Goal: Information Seeking & Learning: Learn about a topic

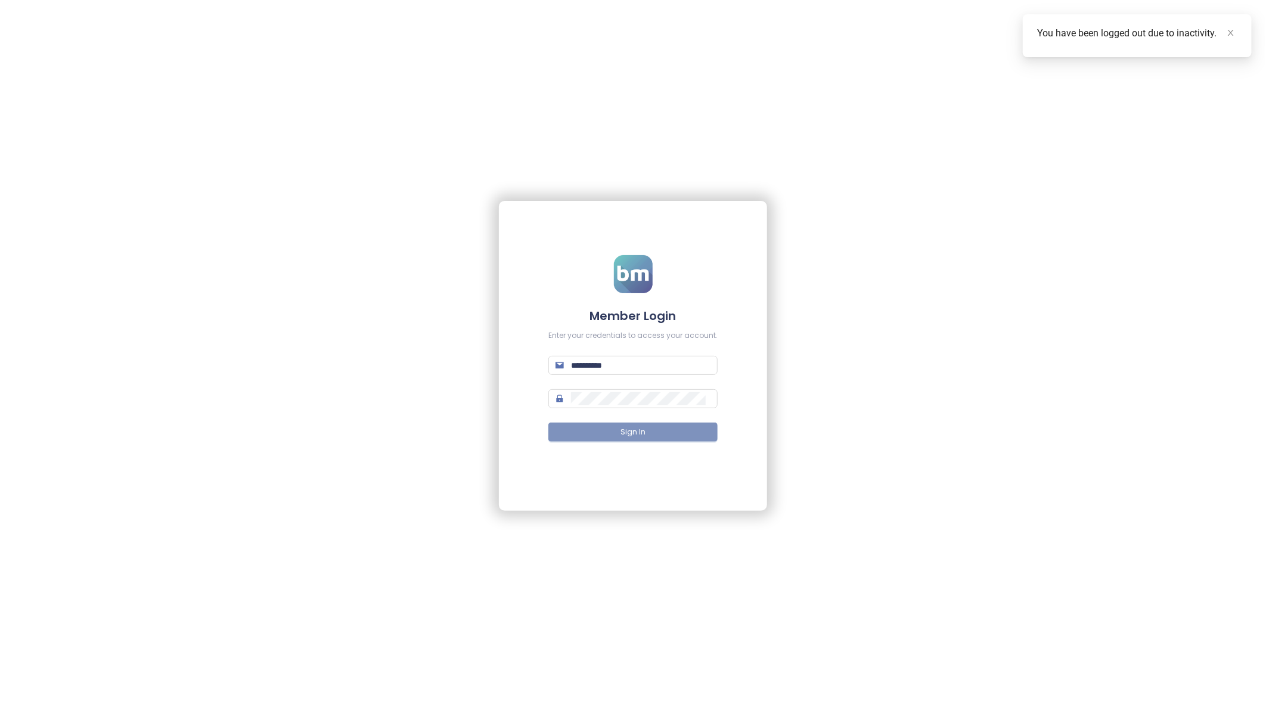
click at [666, 429] on button "Sign In" at bounding box center [633, 432] width 169 height 19
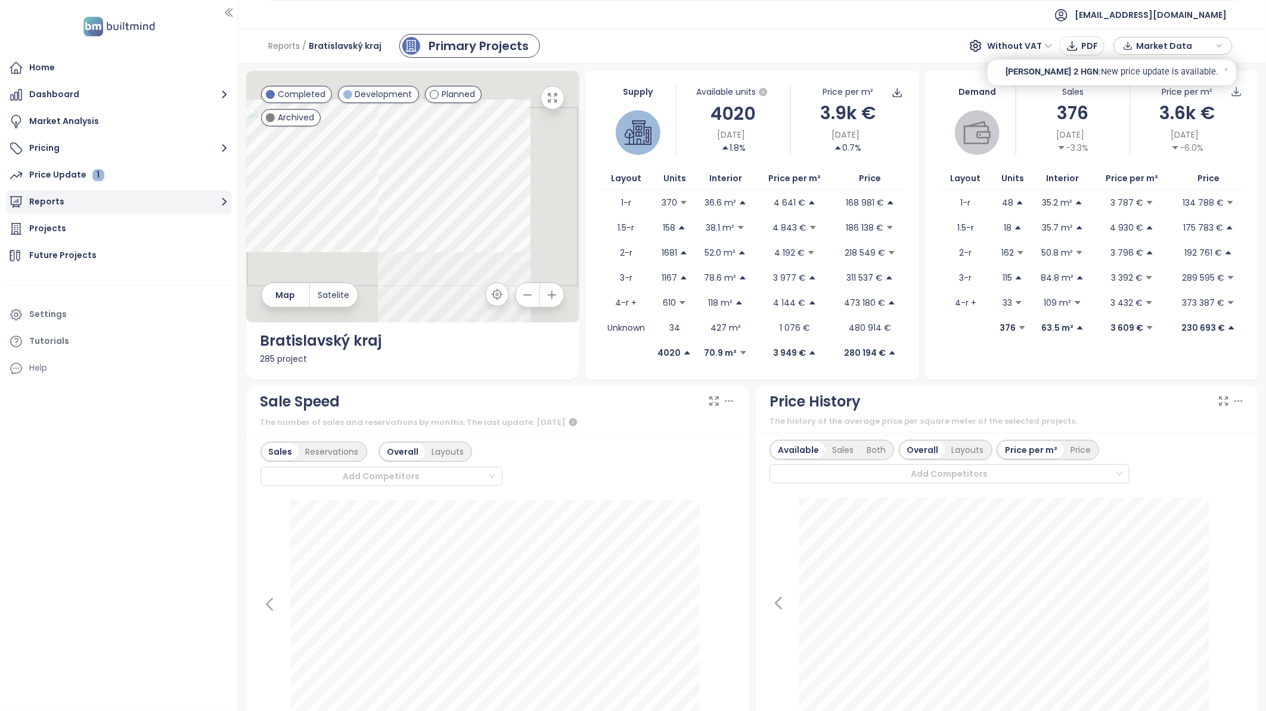
click at [52, 202] on button "Reports" at bounding box center [119, 202] width 226 height 24
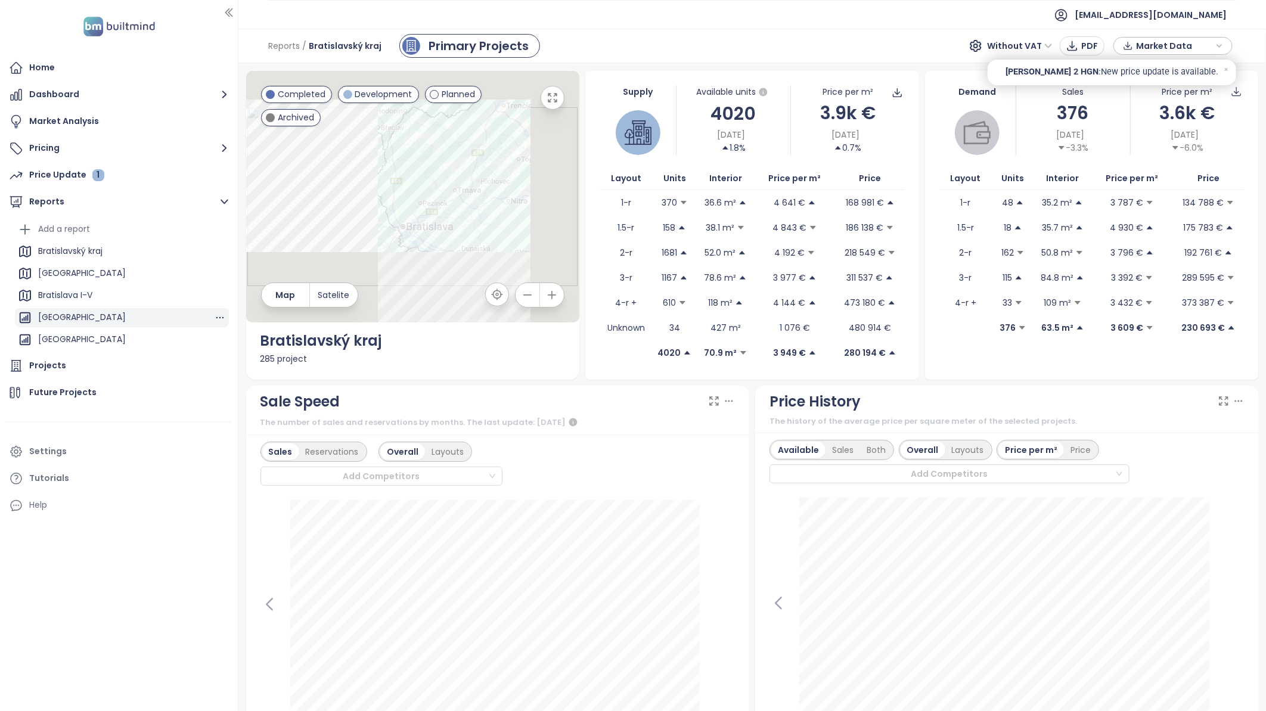
click at [78, 317] on div "[GEOGRAPHIC_DATA]" at bounding box center [82, 317] width 88 height 15
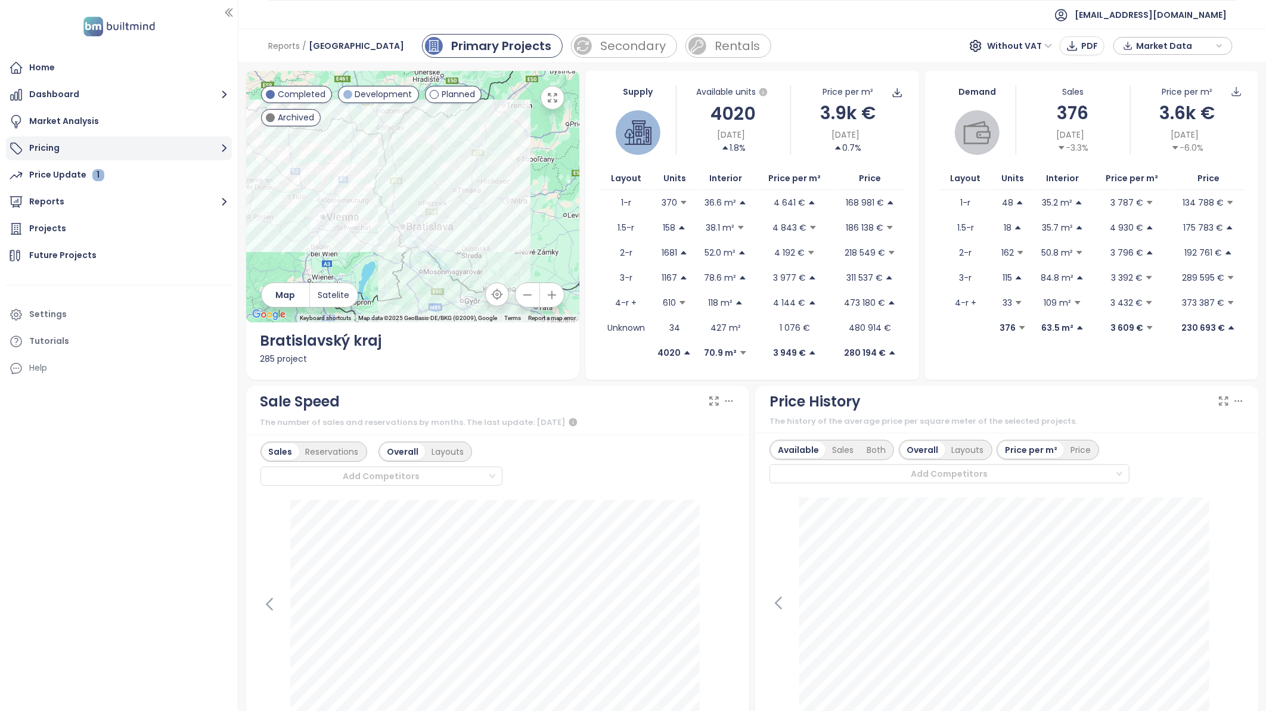
click at [47, 150] on button "Pricing" at bounding box center [119, 149] width 226 height 24
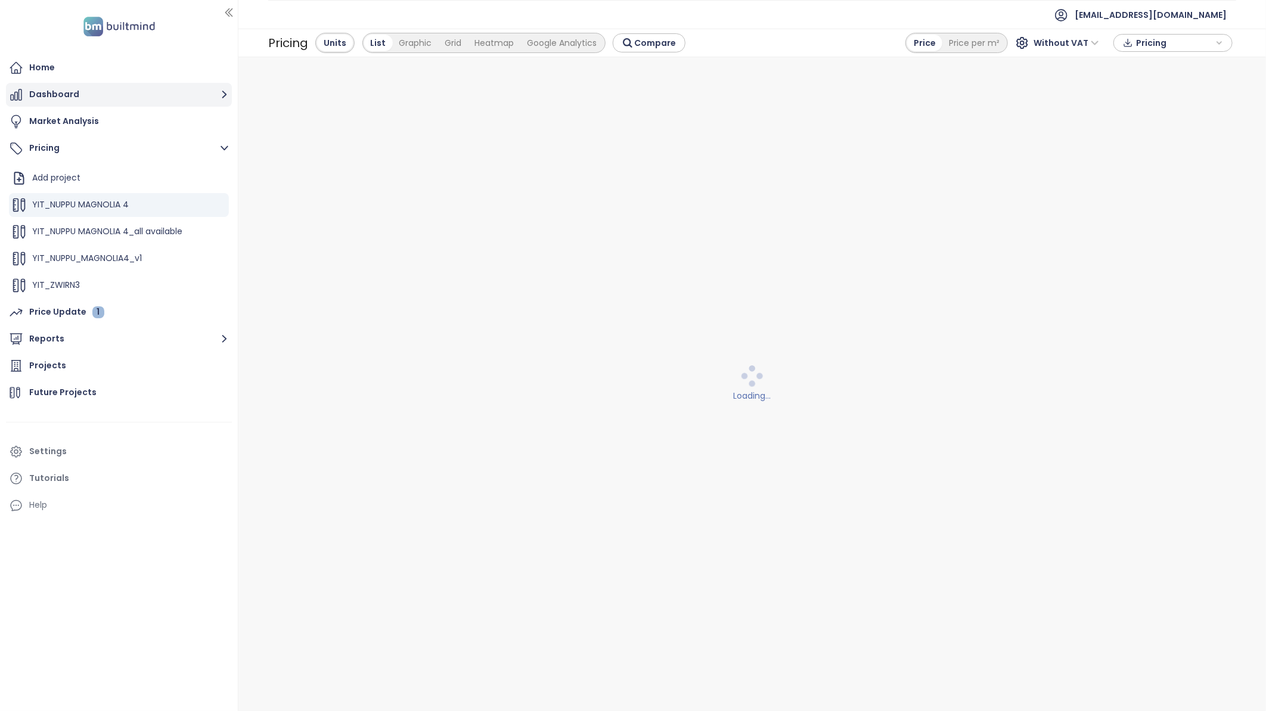
click at [44, 92] on button "Dashboard" at bounding box center [119, 95] width 226 height 24
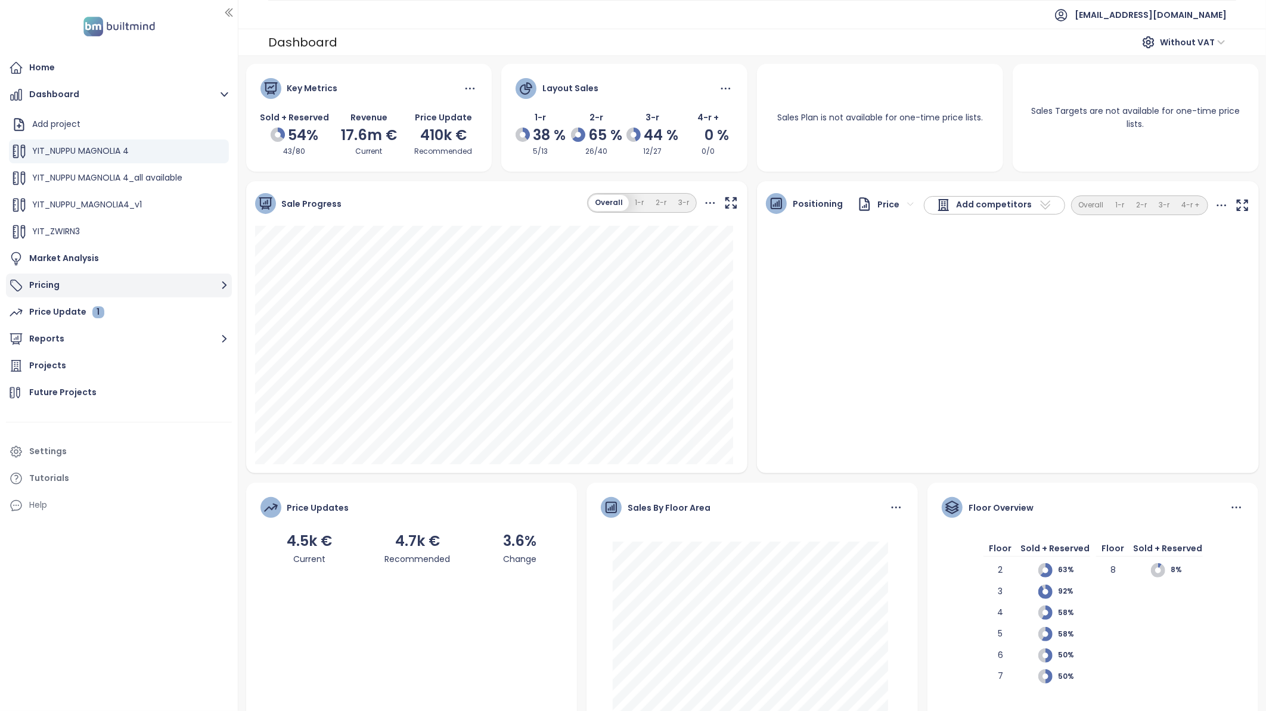
click at [55, 289] on button "Pricing" at bounding box center [119, 286] width 226 height 24
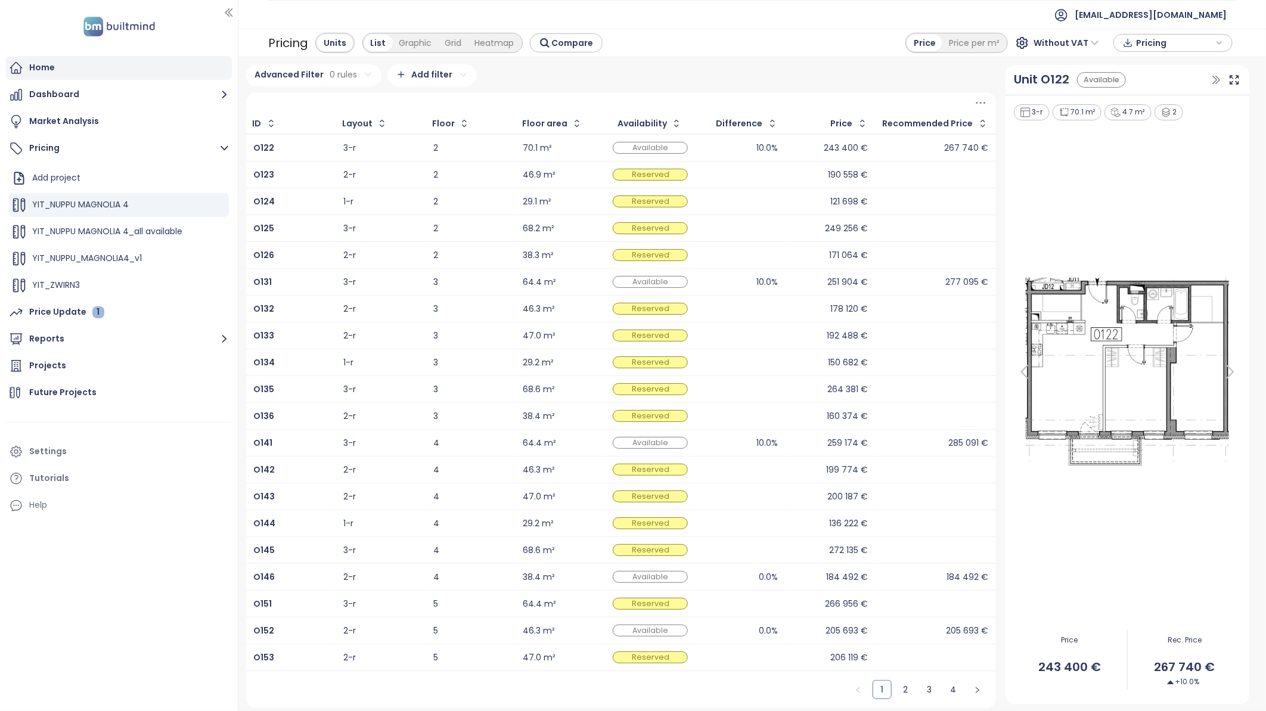
click at [51, 67] on div "Home" at bounding box center [42, 67] width 26 height 15
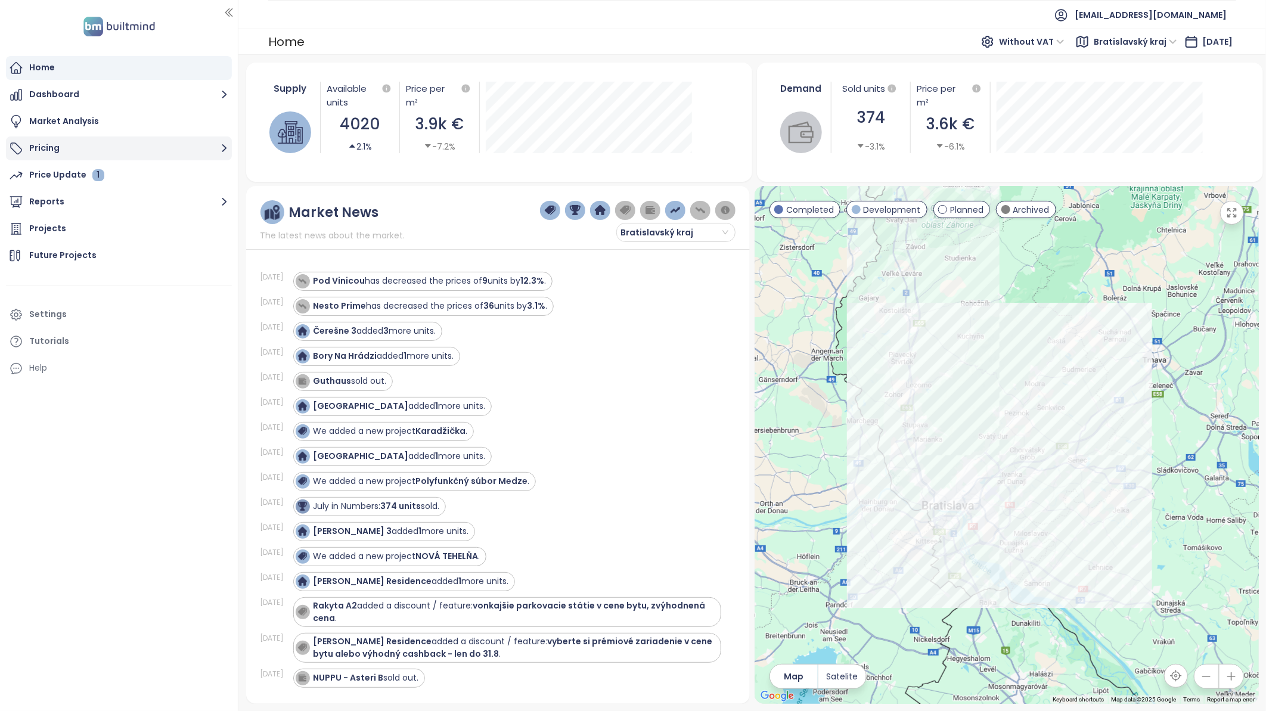
click at [47, 150] on button "Pricing" at bounding box center [119, 149] width 226 height 24
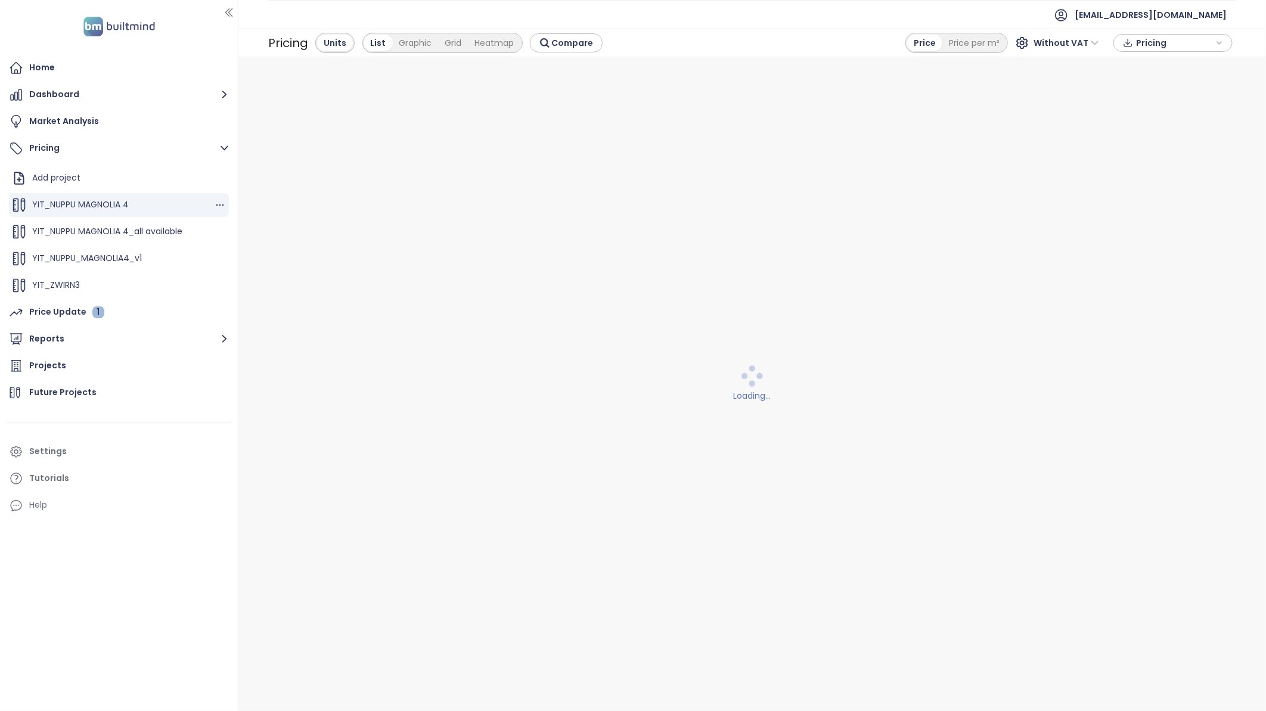
click at [97, 206] on span "YIT_NUPPU MAGNOLIA 4" at bounding box center [80, 205] width 97 height 12
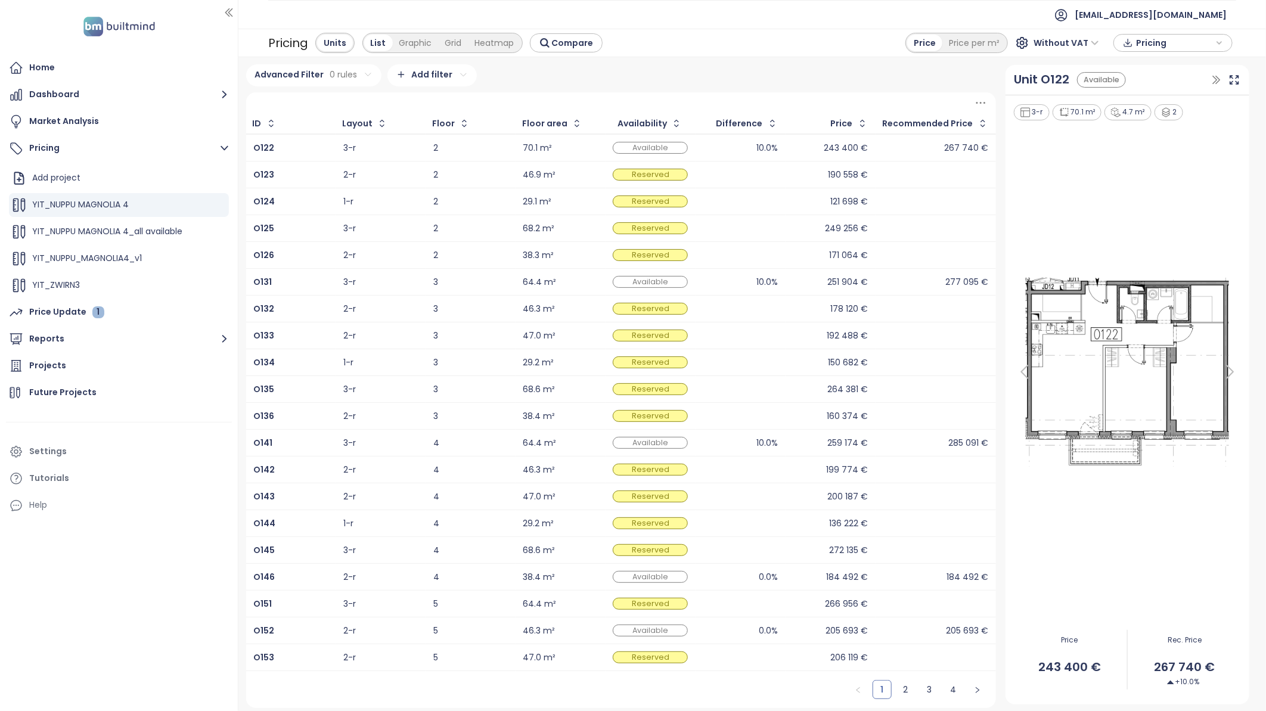
click at [343, 252] on div "2-r" at bounding box center [349, 256] width 13 height 8
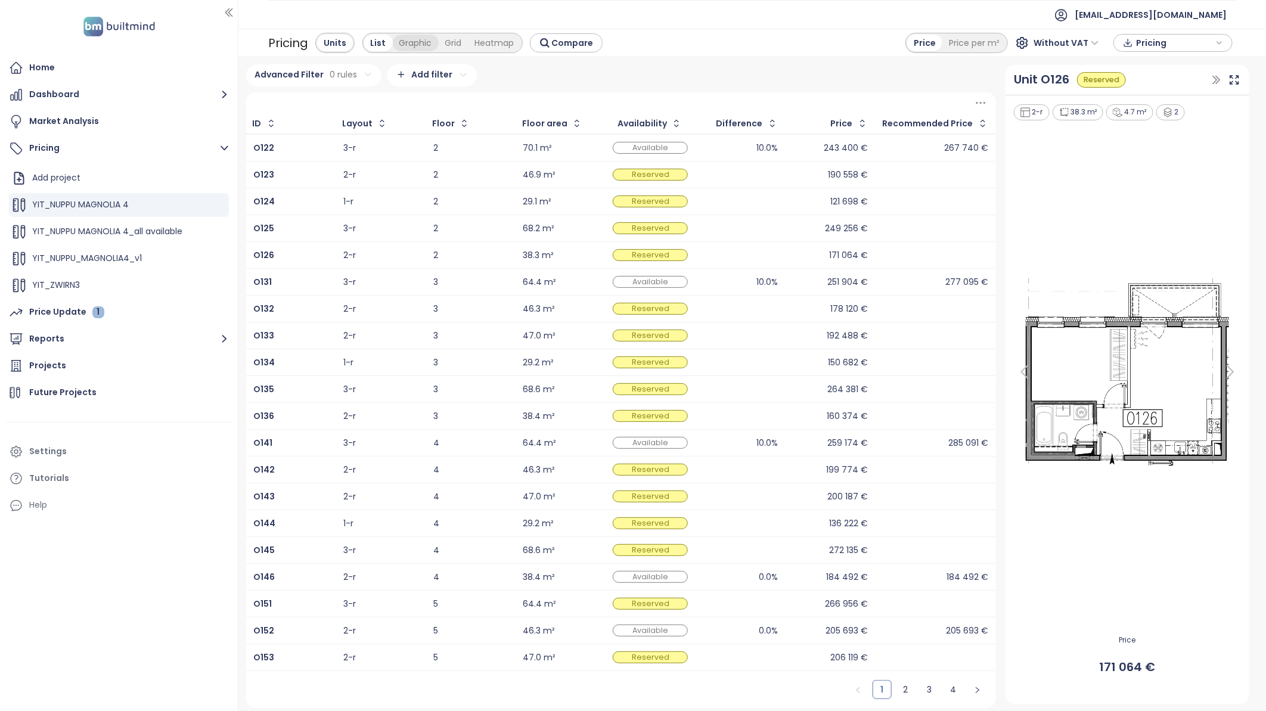
click at [399, 42] on div "Graphic" at bounding box center [416, 43] width 46 height 17
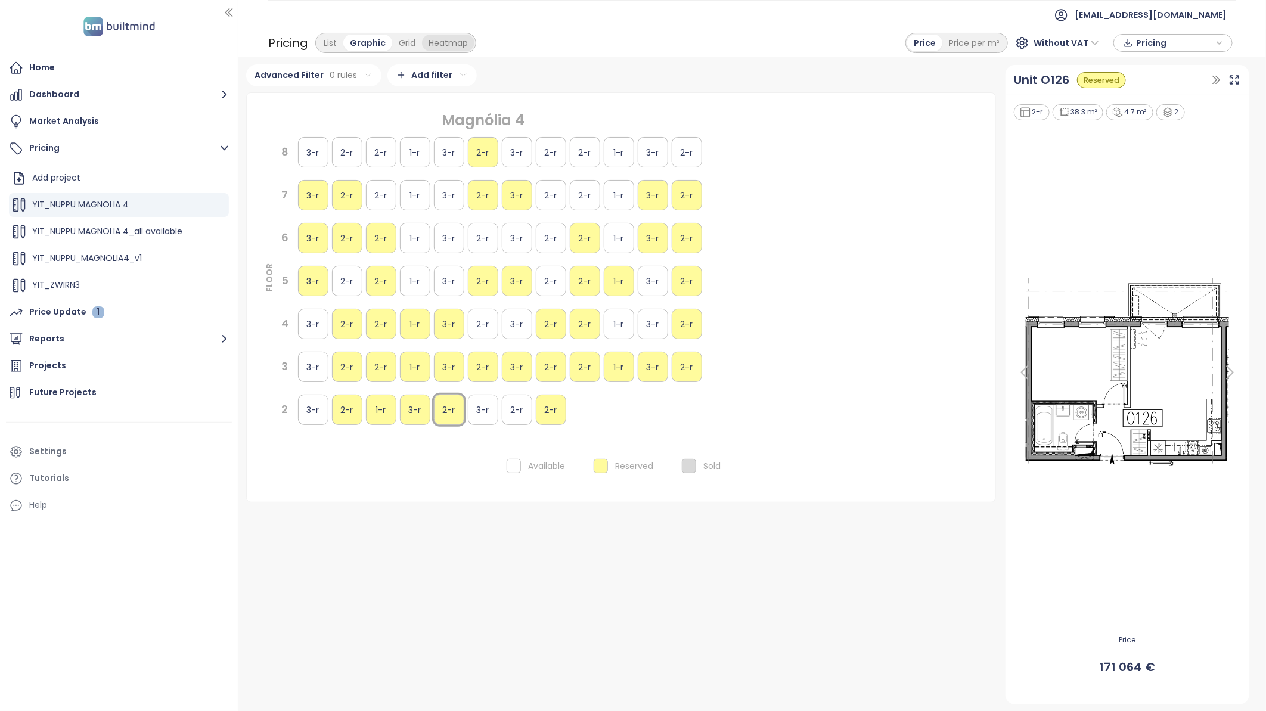
click at [456, 39] on div "Heatmap" at bounding box center [448, 43] width 52 height 17
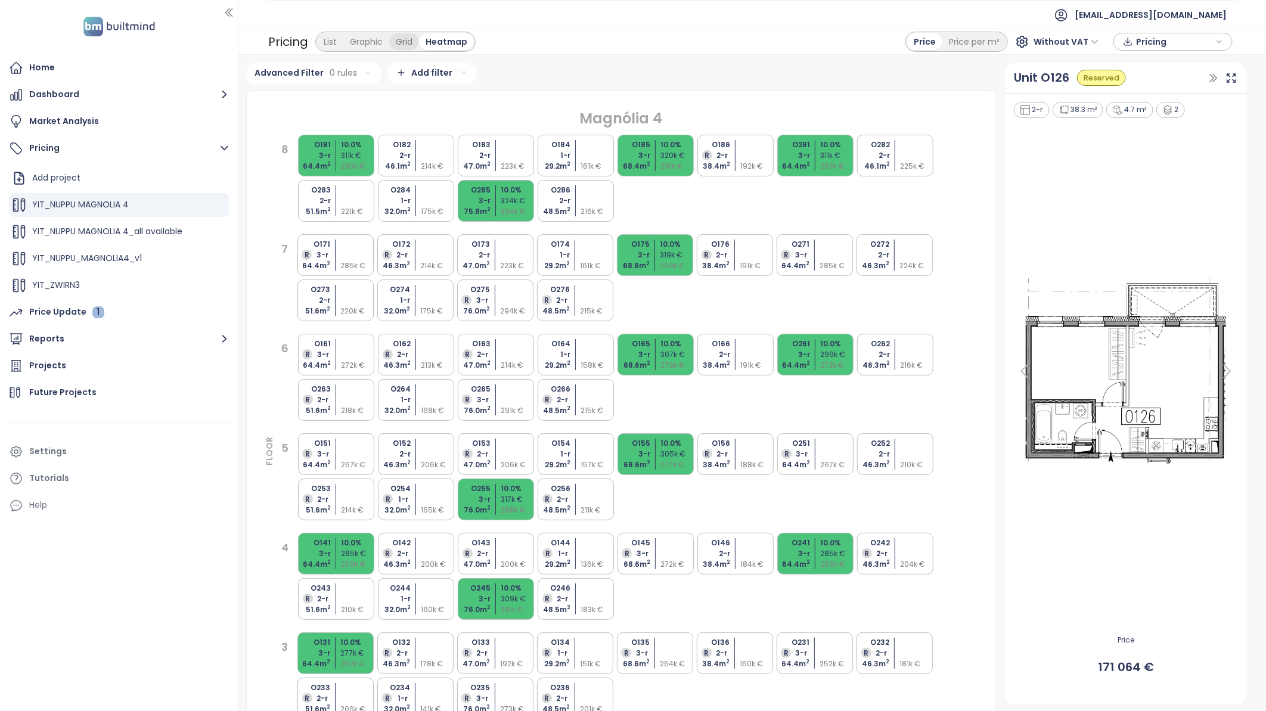
click at [414, 33] on div "Grid" at bounding box center [404, 41] width 30 height 17
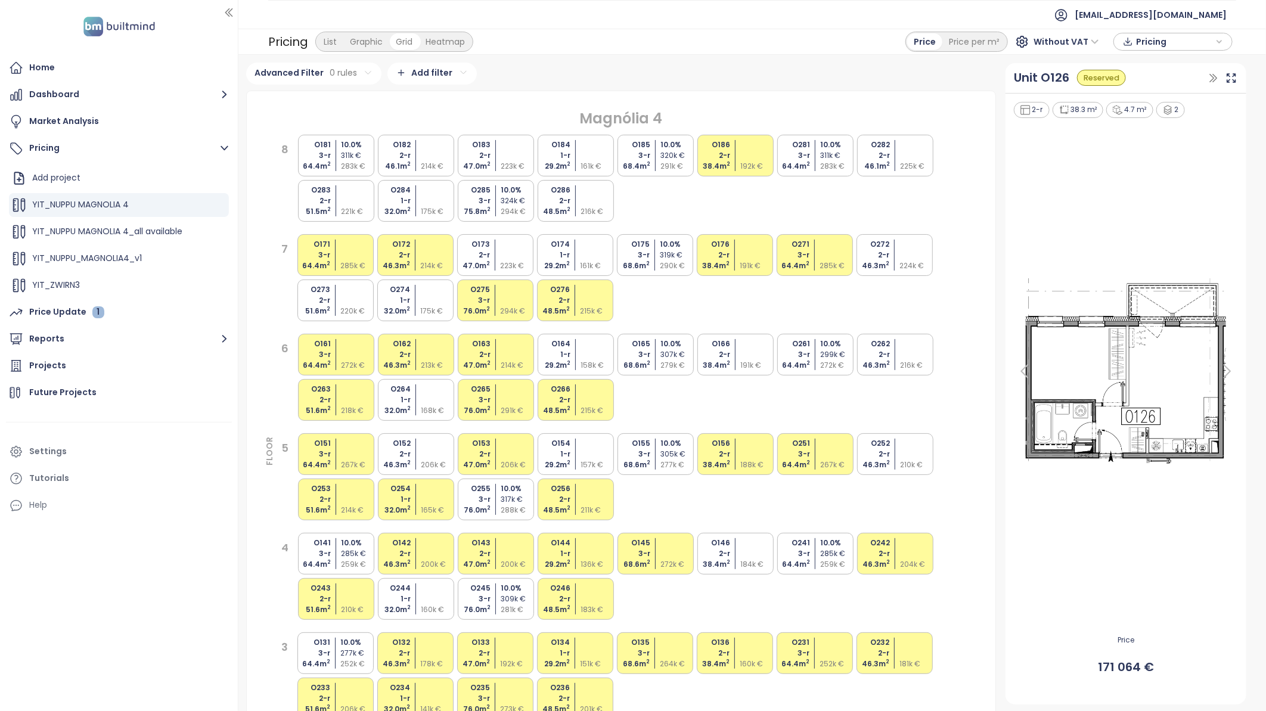
click at [362, 43] on div "Graphic" at bounding box center [366, 41] width 46 height 17
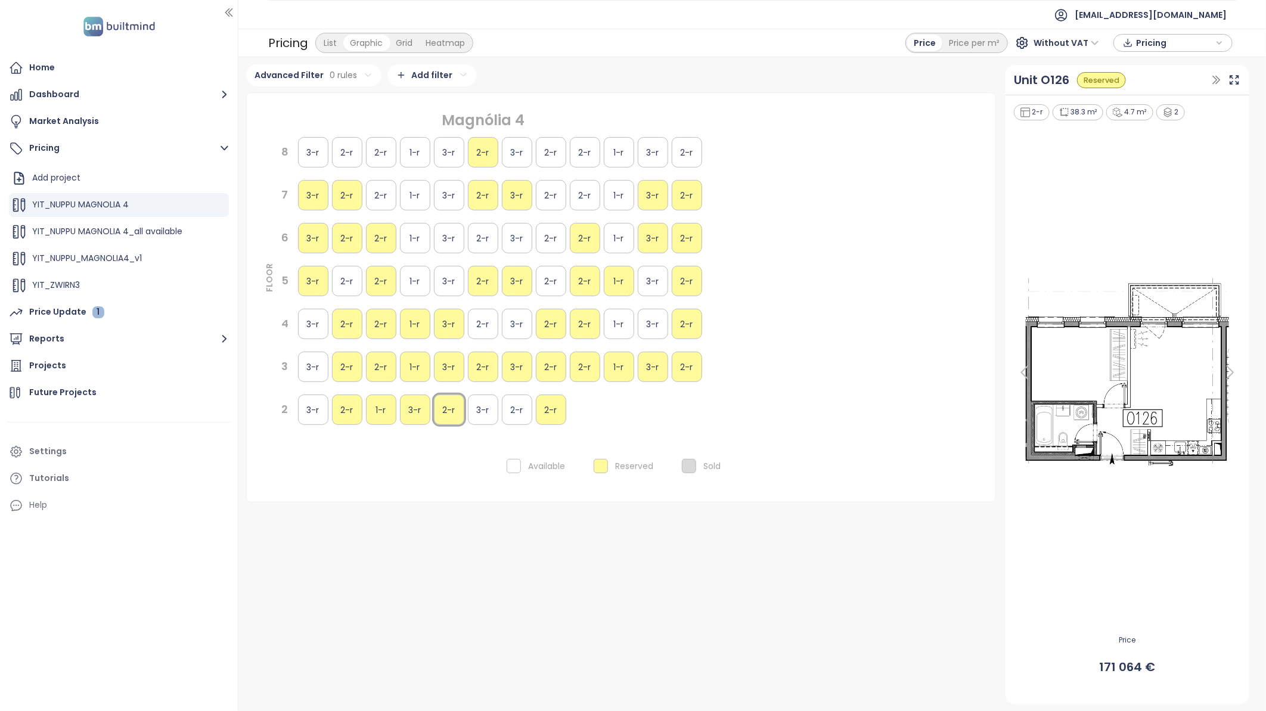
click at [334, 38] on div "List" at bounding box center [330, 43] width 26 height 17
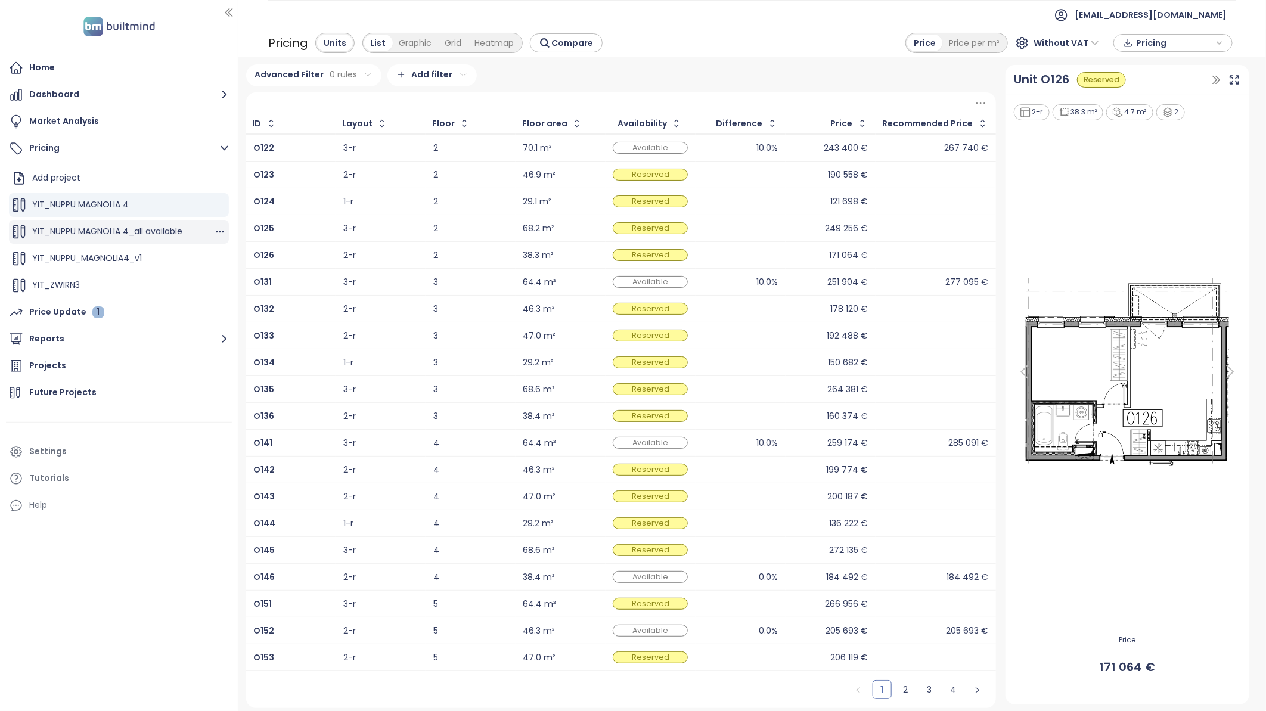
click at [97, 230] on span "YIT_NUPPU MAGNOLIA 4_all available" at bounding box center [107, 231] width 150 height 12
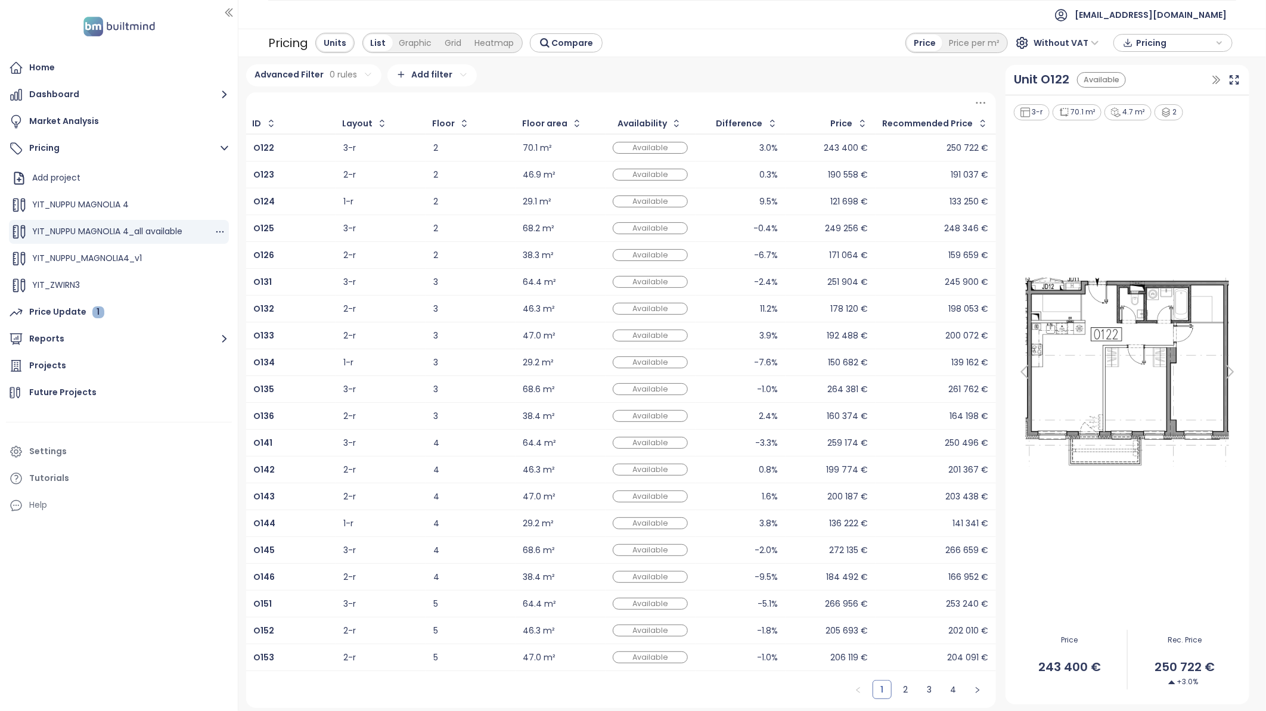
click at [98, 231] on span "YIT_NUPPU MAGNOLIA 4_all available" at bounding box center [107, 231] width 150 height 12
click at [57, 97] on button "Dashboard" at bounding box center [119, 95] width 226 height 24
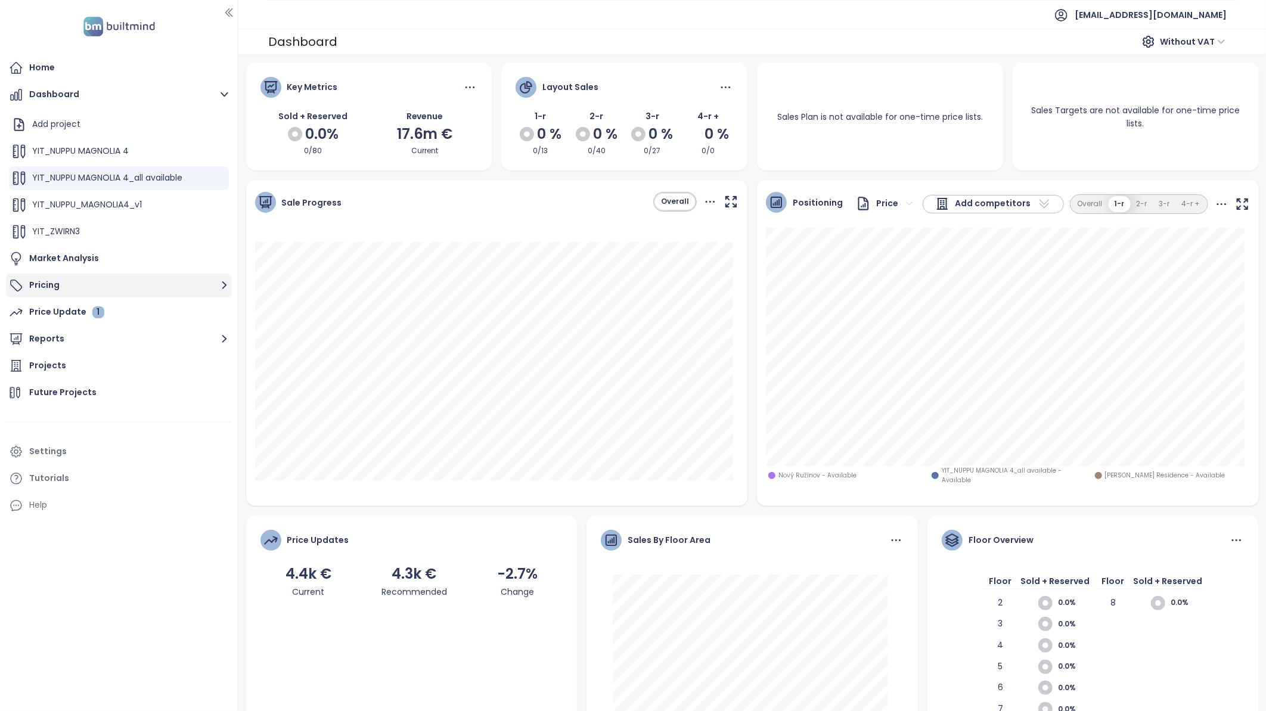
click at [39, 281] on button "Pricing" at bounding box center [119, 286] width 226 height 24
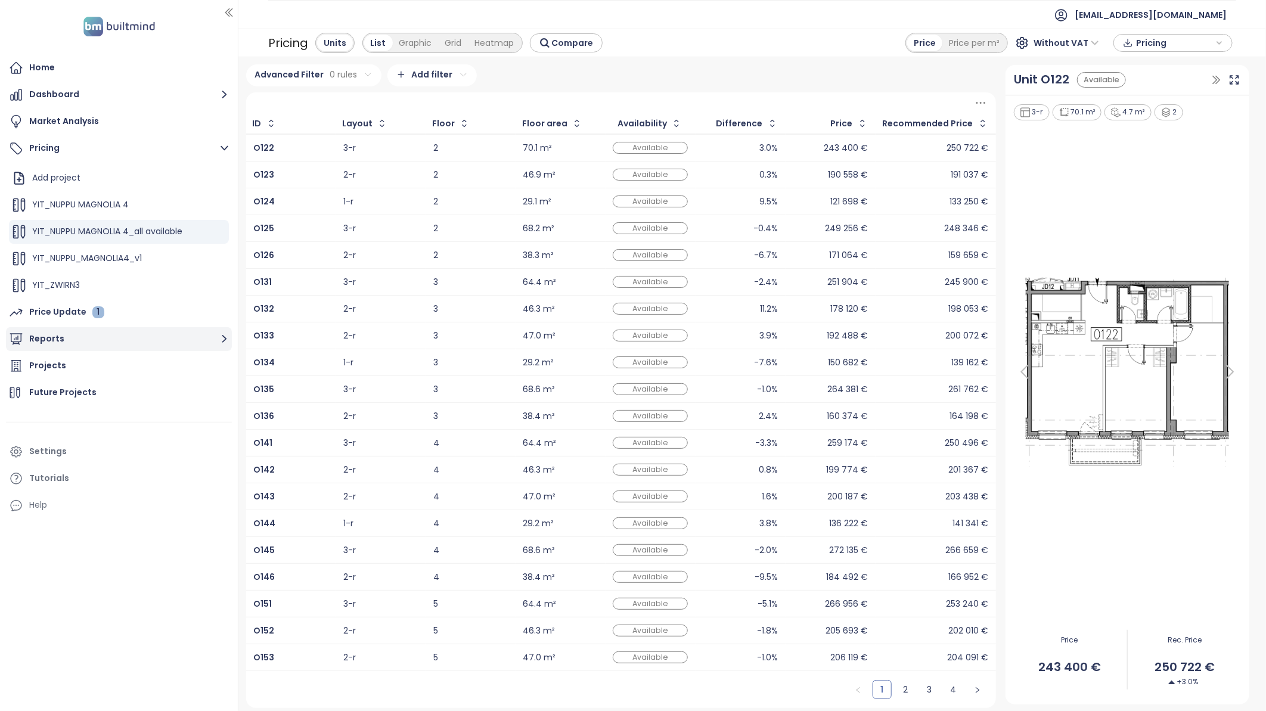
click at [58, 344] on button "Reports" at bounding box center [119, 339] width 226 height 24
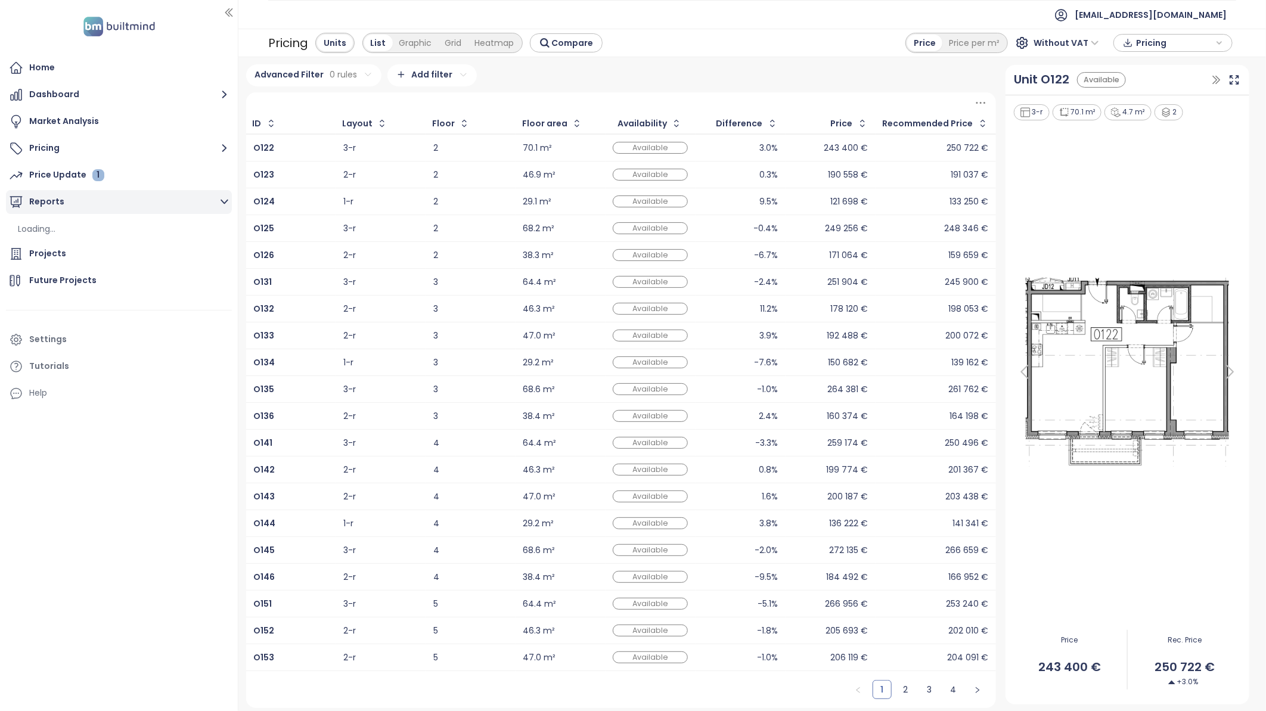
click at [45, 209] on button "Reports" at bounding box center [119, 202] width 226 height 24
